Goal: Navigation & Orientation: Go to known website

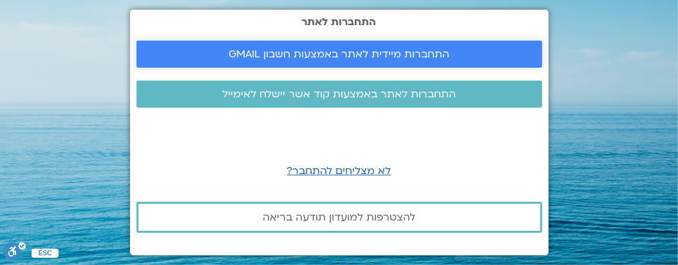
click at [277, 55] on span "התחברות מיידית לאתר באמצעות חשבון GMAIL" at bounding box center [339, 54] width 221 height 12
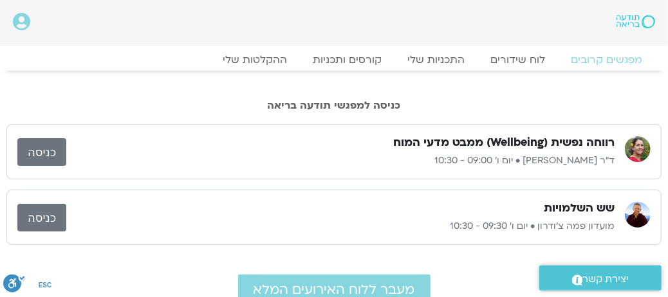
click at [41, 154] on link "כניסה" at bounding box center [41, 152] width 49 height 28
